Goal: Contribute content

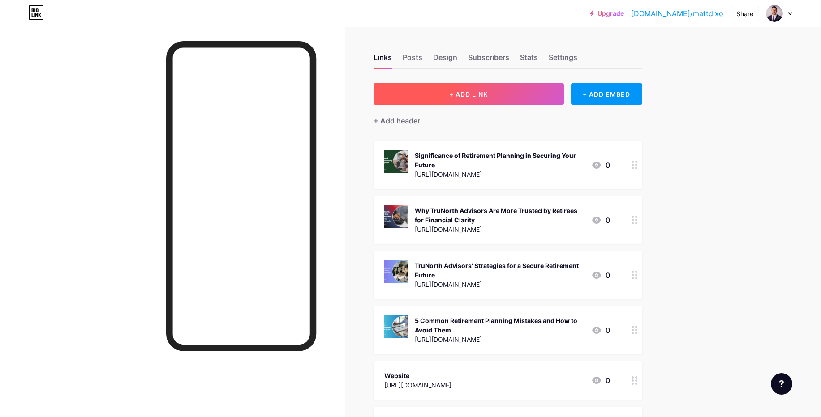
click at [469, 95] on span "+ ADD LINK" at bounding box center [468, 94] width 39 height 8
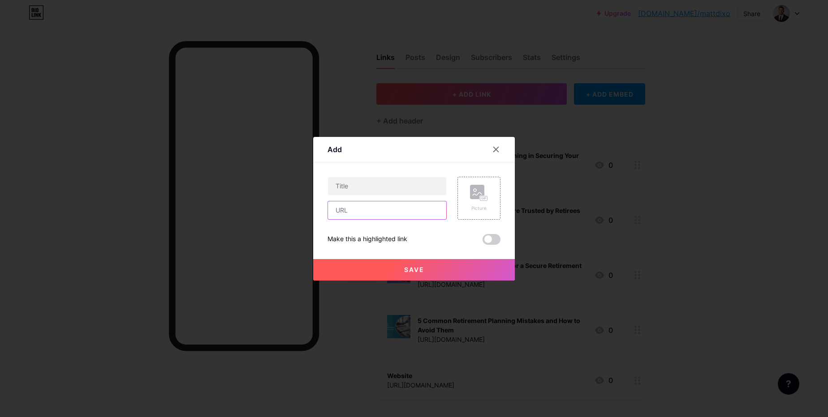
click at [399, 204] on input "text" at bounding box center [387, 211] width 118 height 18
paste input "[URL][DOMAIN_NAME]"
type input "[URL][DOMAIN_NAME]"
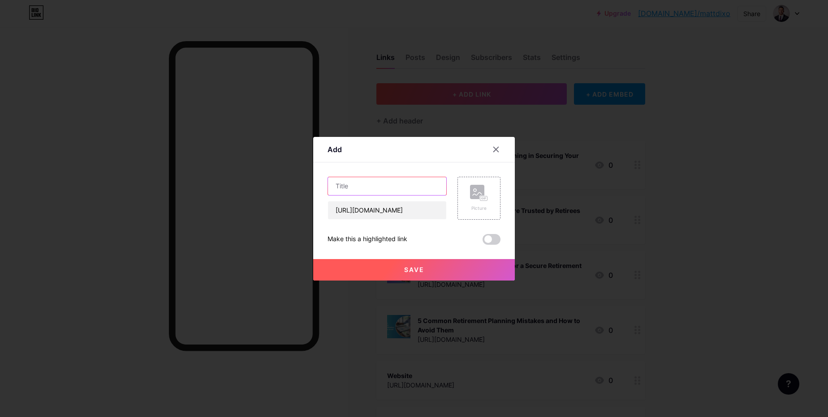
click at [378, 188] on input "text" at bounding box center [387, 186] width 118 height 18
paste input "Tips From TruNorth Advisors on Building a Confident Retirement Future"
type input "Tips From TruNorth Advisors on Building a Confident Retirement Future"
click at [464, 204] on div "Picture" at bounding box center [478, 198] width 43 height 43
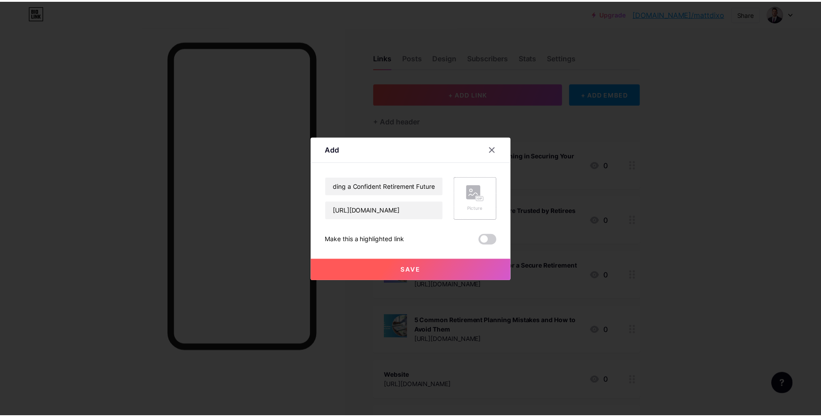
scroll to position [0, 0]
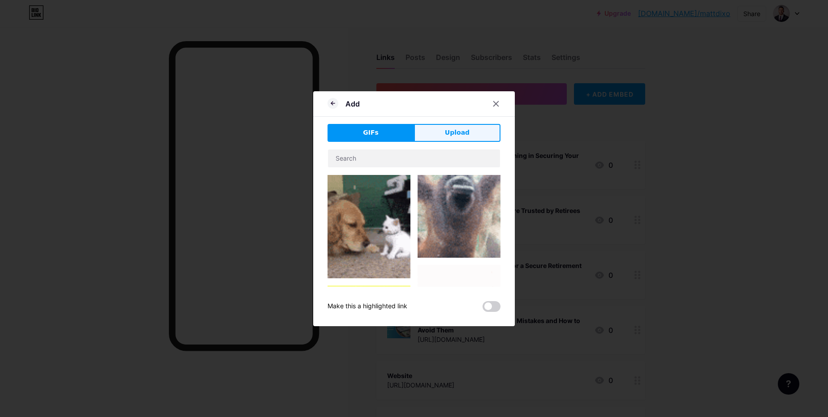
click at [445, 139] on button "Upload" at bounding box center [457, 133] width 86 height 18
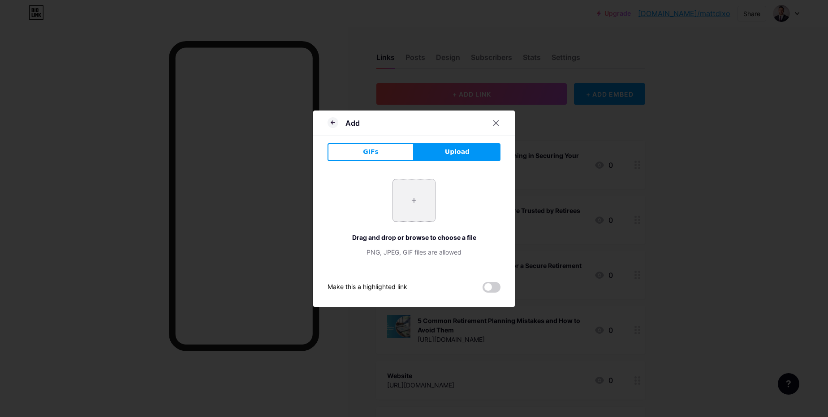
click at [418, 196] on input "file" at bounding box center [414, 201] width 42 height 42
type input "C:\fakepath\Tips From TruNorth Advisors on Building a Confident Retirement Futu…"
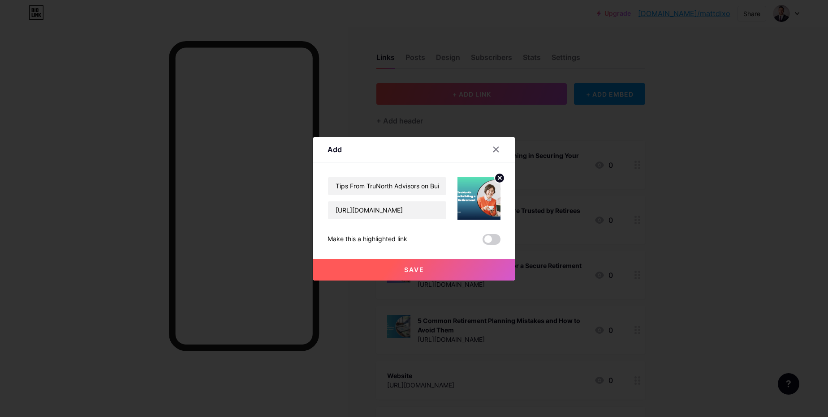
click at [430, 273] on button "Save" at bounding box center [414, 269] width 202 height 21
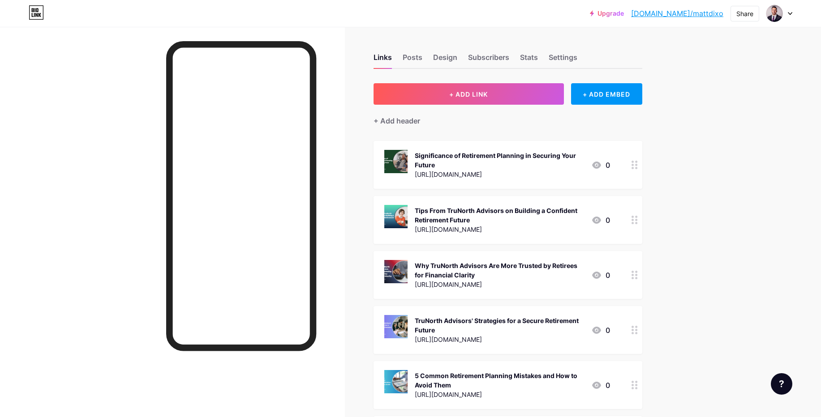
click at [632, 167] on div at bounding box center [634, 165] width 15 height 48
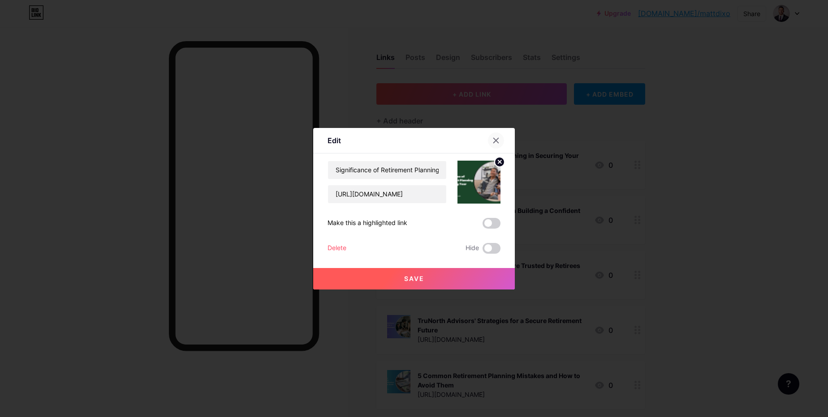
click at [496, 138] on icon at bounding box center [495, 140] width 7 height 7
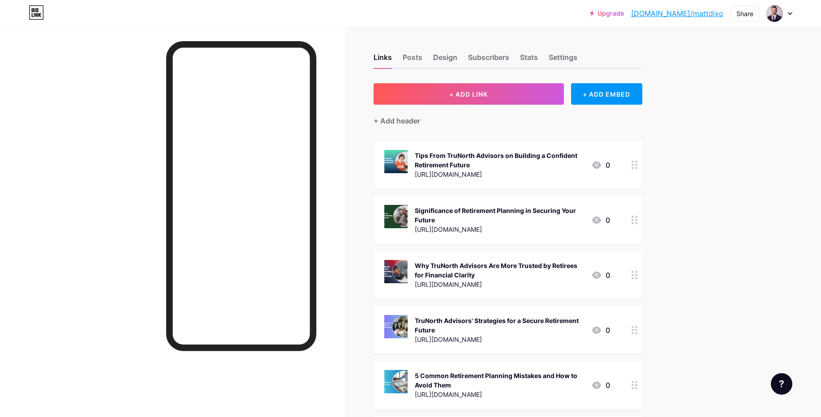
click at [695, 179] on div "Upgrade [DOMAIN_NAME]/mattdi... [DOMAIN_NAME]/mattdixo Share Switch accounts [P…" at bounding box center [410, 325] width 821 height 651
click at [755, 15] on div "Share" at bounding box center [744, 14] width 29 height 16
click at [709, 46] on div "Copy link" at bounding box center [691, 45] width 133 height 21
